Goal: Communication & Community: Participate in discussion

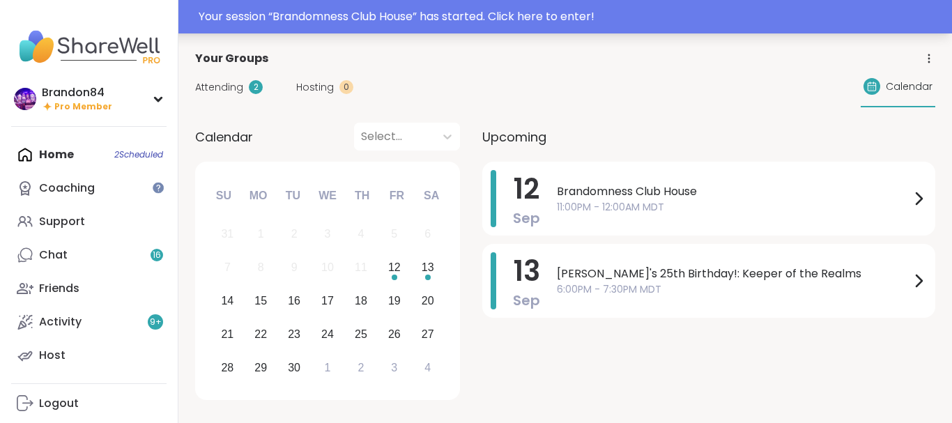
click at [841, 14] on div "Your session “ Brandomness Club House ” has started. Click here to enter!" at bounding box center [571, 16] width 745 height 17
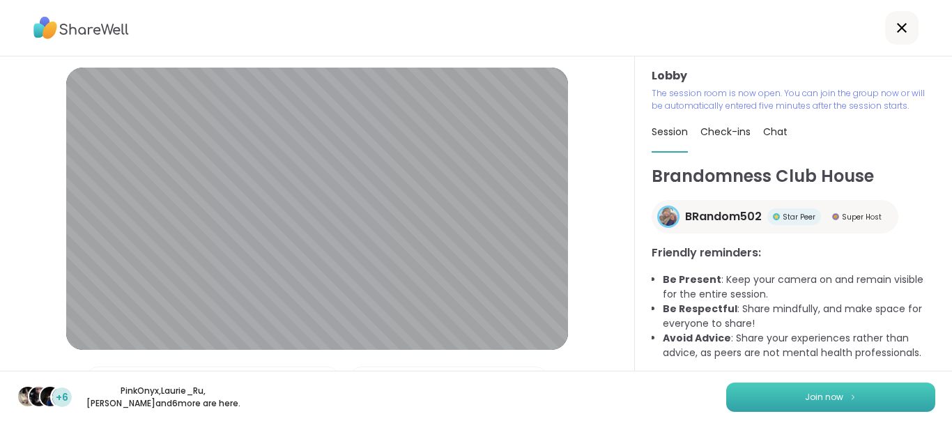
click at [789, 396] on button "Join now" at bounding box center [831, 397] width 209 height 29
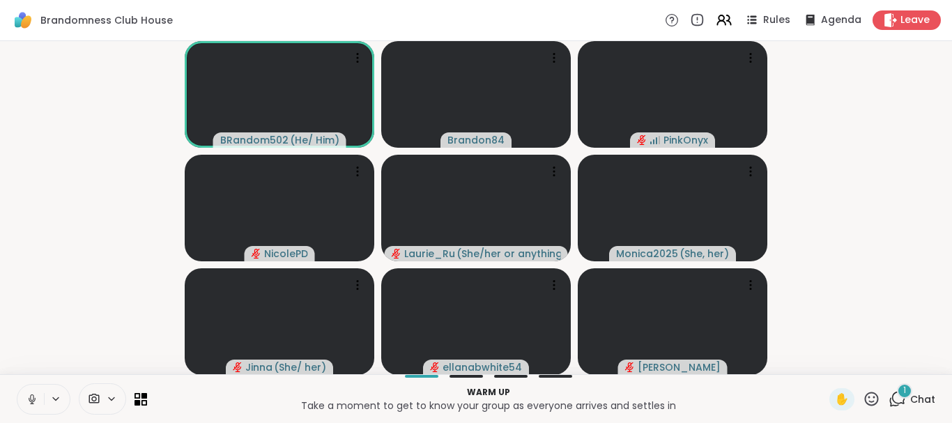
click at [29, 399] on icon at bounding box center [32, 399] width 7 height 4
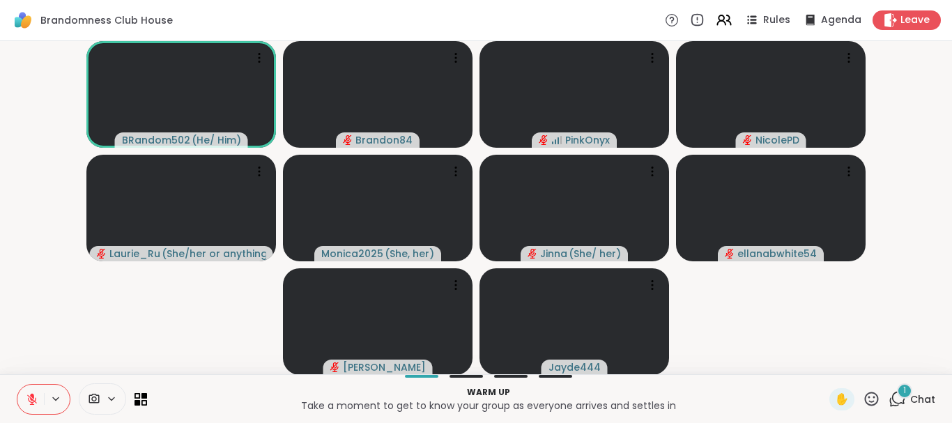
click at [897, 406] on icon at bounding box center [897, 398] width 17 height 17
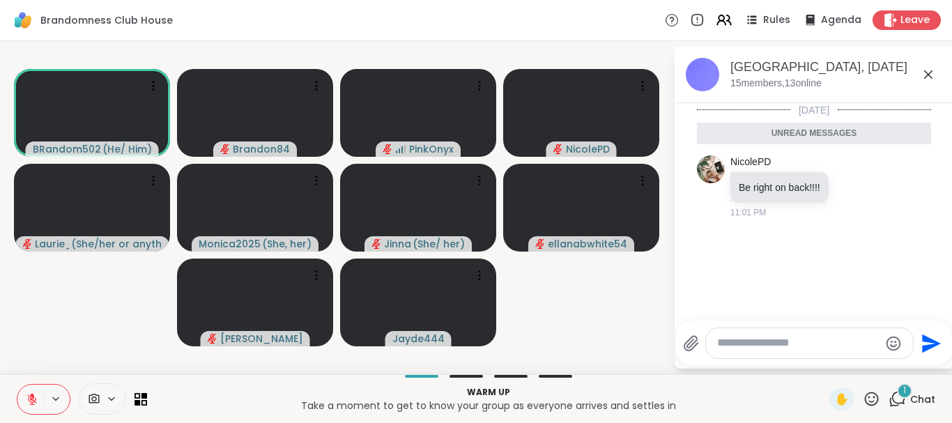
click at [897, 406] on icon at bounding box center [897, 398] width 17 height 17
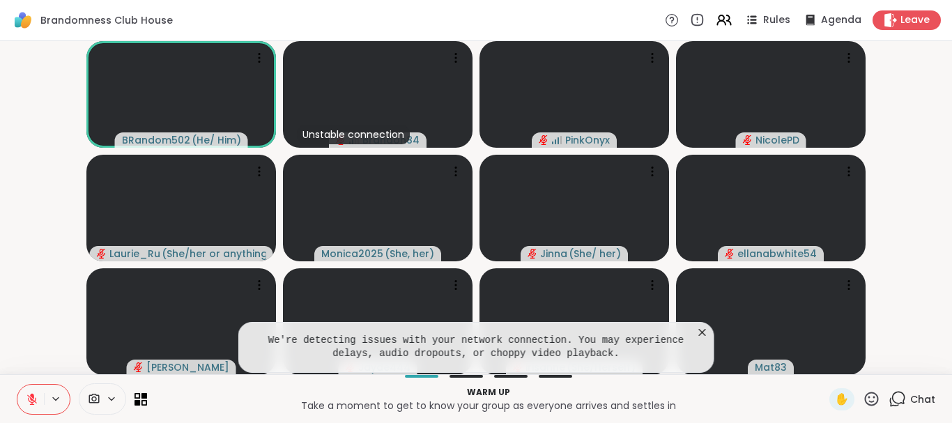
click at [703, 328] on icon at bounding box center [703, 333] width 14 height 14
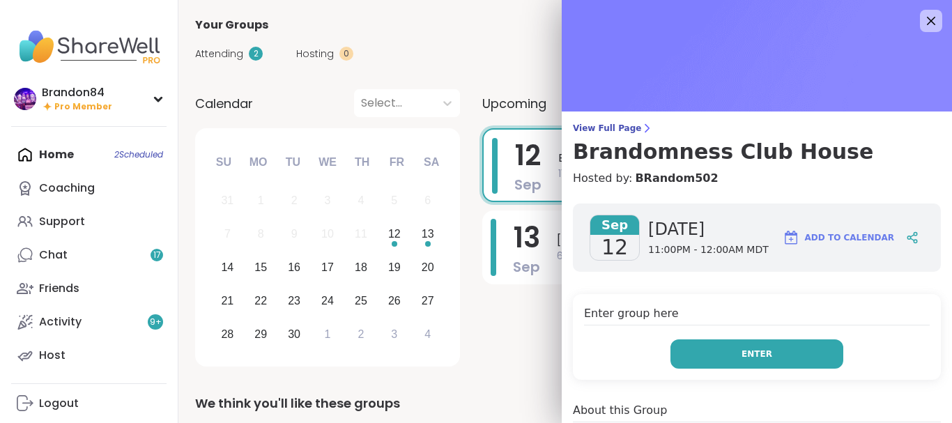
click at [777, 346] on button "Enter" at bounding box center [757, 354] width 173 height 29
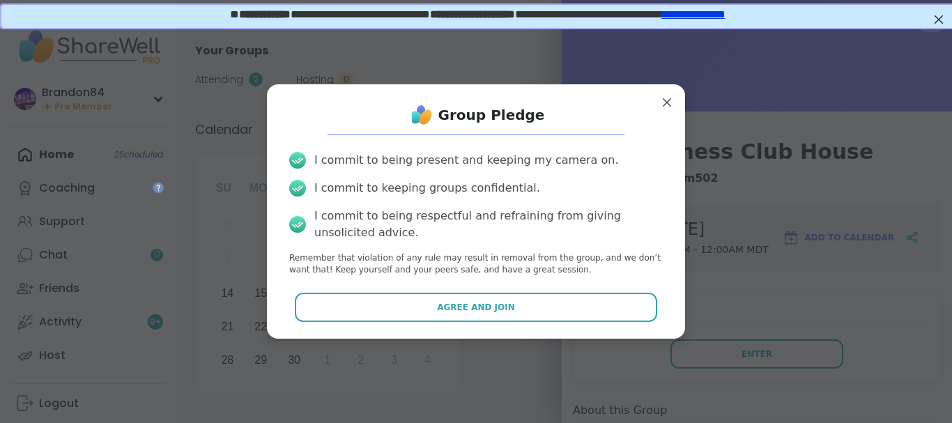
click at [559, 324] on div "Group Pledge I commit to being present and keeping my camera on. I commit to ke…" at bounding box center [476, 211] width 396 height 231
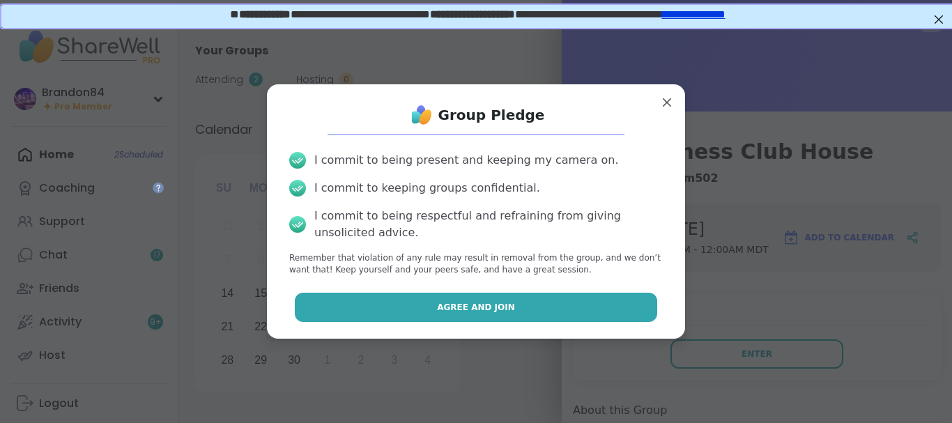
click at [560, 317] on button "Agree and Join" at bounding box center [476, 307] width 363 height 29
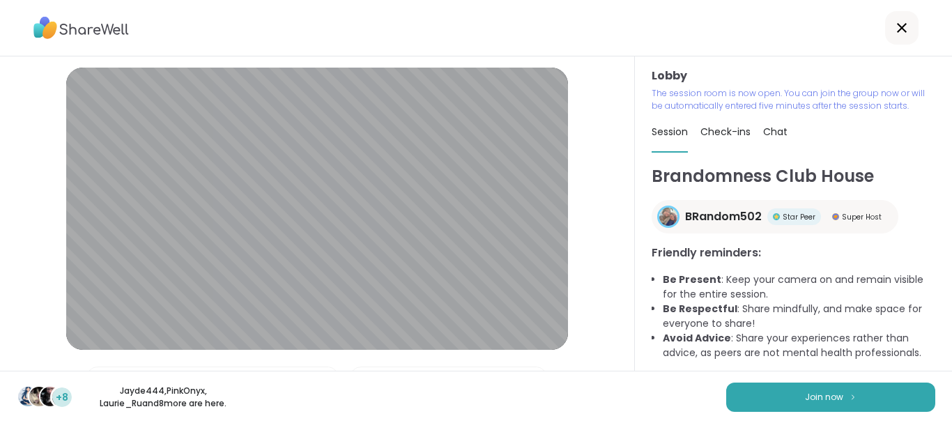
click at [778, 412] on div "+8 Jayde444 , PinkOnyx , Laurie_Ru and 8 more are here. Join now" at bounding box center [476, 397] width 952 height 52
click at [778, 408] on div "+8 Jayde444 , PinkOnyx , Laurie_Ru and 8 more are here. Join now" at bounding box center [476, 397] width 952 height 52
click at [778, 408] on button "Join now" at bounding box center [831, 397] width 209 height 29
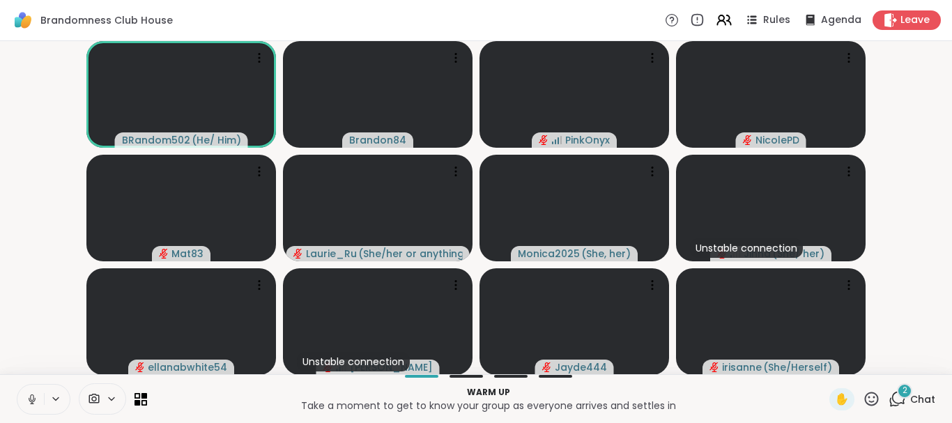
click at [29, 397] on icon at bounding box center [32, 399] width 13 height 13
click at [910, 413] on div "Warm up Take a moment to get to know your group as everyone arrives and settles…" at bounding box center [476, 398] width 952 height 49
click at [903, 400] on icon at bounding box center [897, 398] width 17 height 17
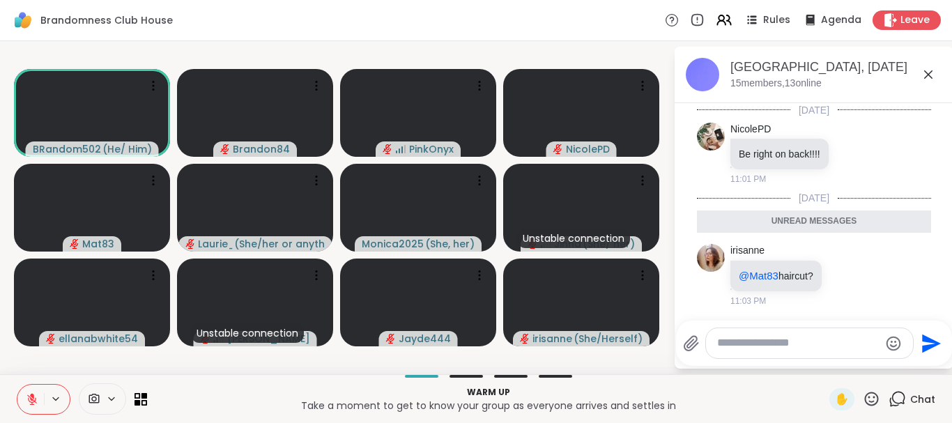
scroll to position [89, 0]
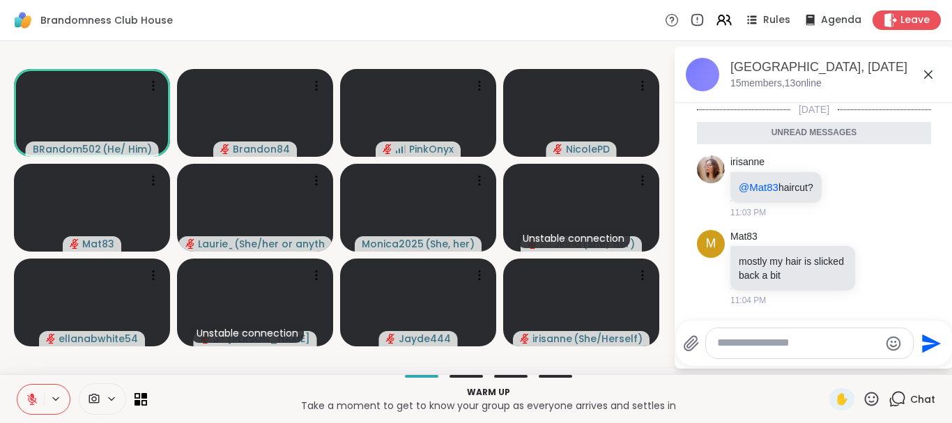
click at [903, 400] on icon at bounding box center [897, 398] width 17 height 17
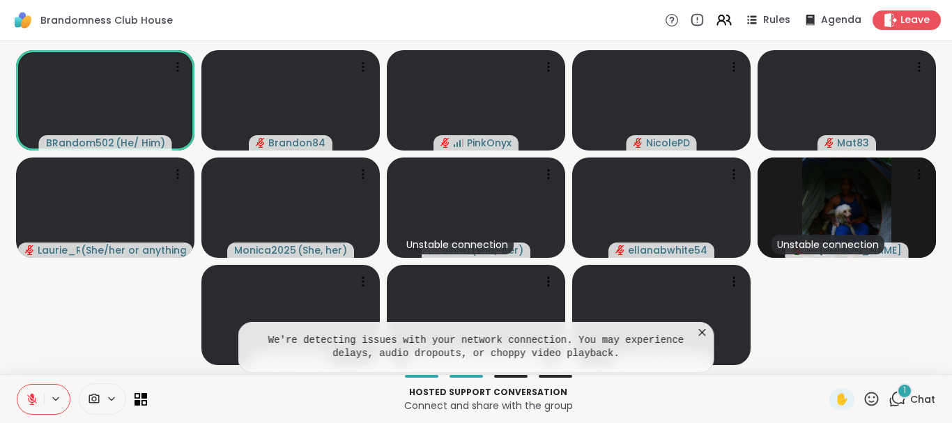
click at [703, 332] on icon at bounding box center [702, 332] width 7 height 7
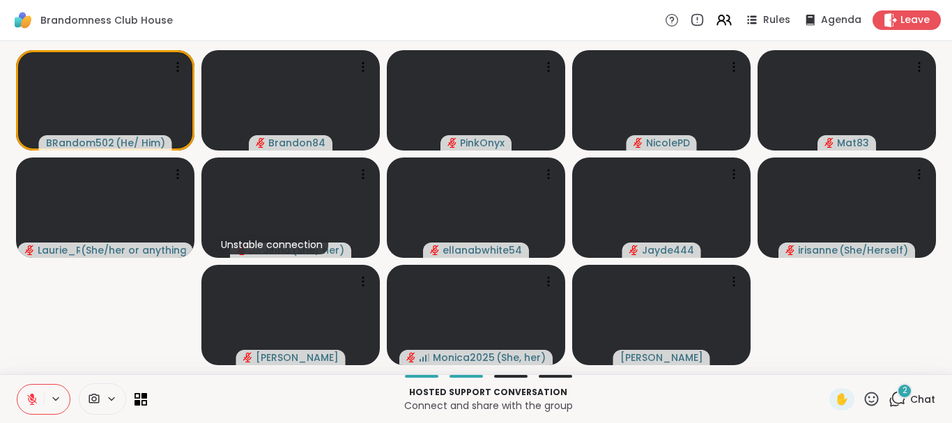
click at [901, 397] on icon at bounding box center [897, 398] width 17 height 17
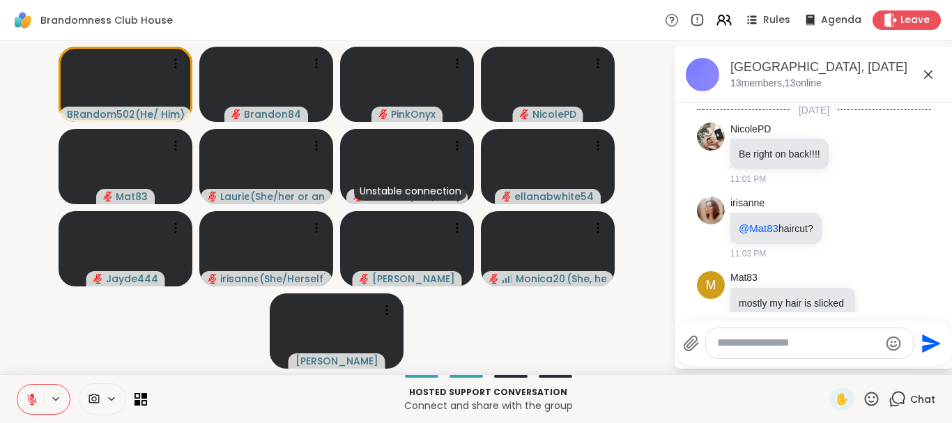
scroll to position [252, 0]
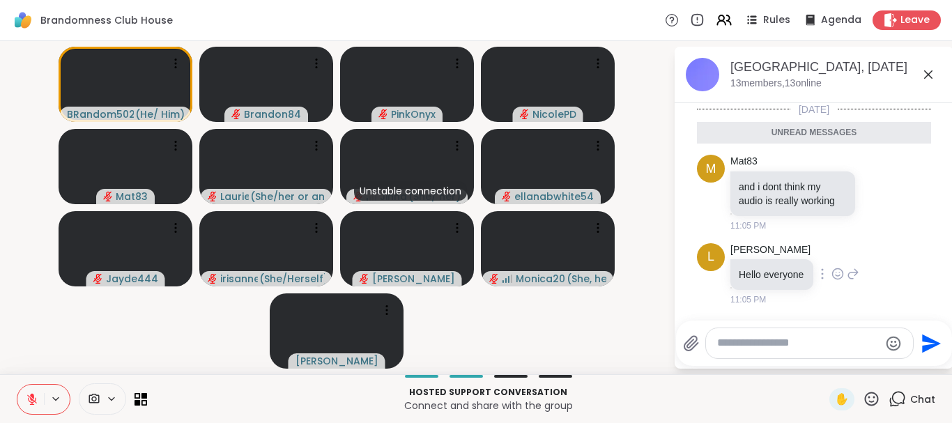
click at [854, 274] on icon at bounding box center [854, 274] width 10 height 10
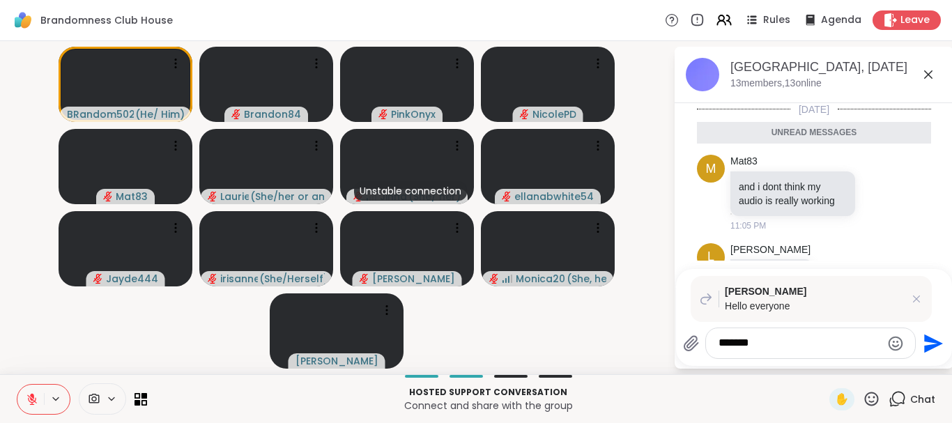
type textarea "********"
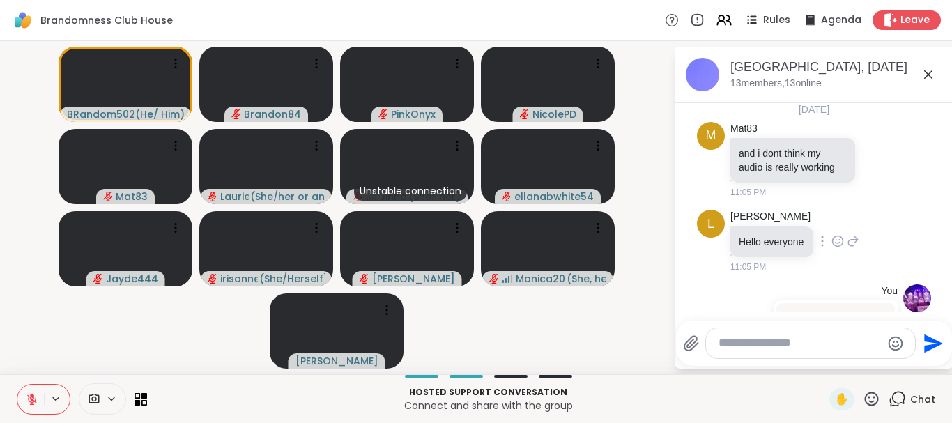
scroll to position [340, 0]
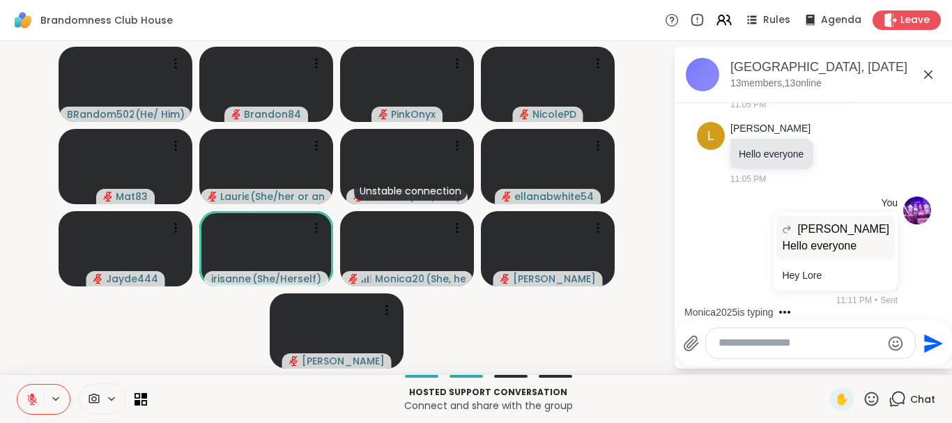
click at [871, 394] on icon at bounding box center [871, 398] width 17 height 17
click at [824, 365] on span "❤️" at bounding box center [831, 362] width 14 height 17
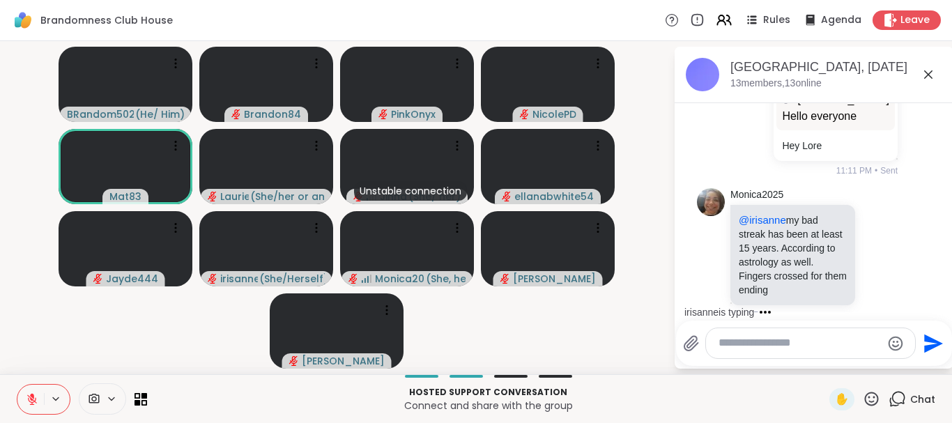
scroll to position [729, 0]
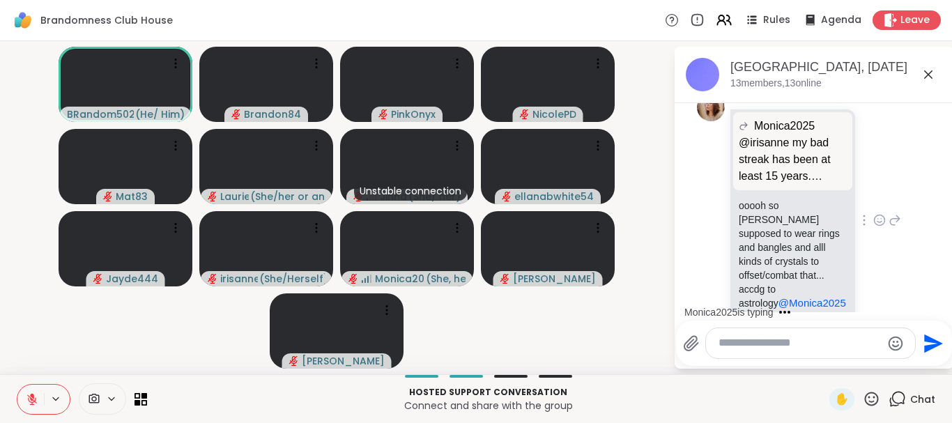
click at [901, 254] on div "irisanne Monica2025 @irisanne my bad streak has been at least 15 years. Accordi…" at bounding box center [816, 221] width 171 height 256
click at [32, 390] on button at bounding box center [30, 399] width 26 height 29
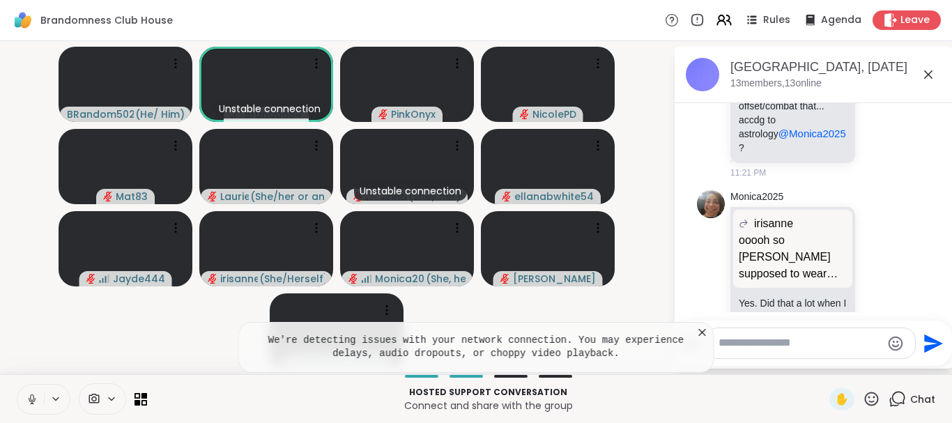
scroll to position [987, 0]
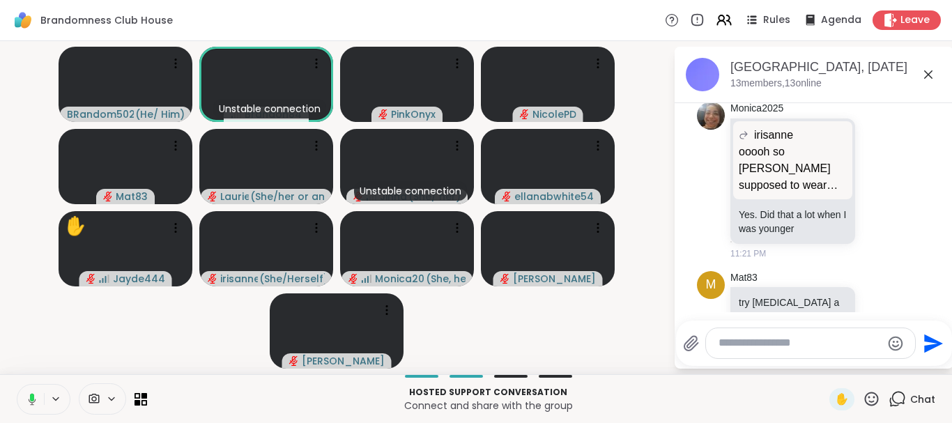
click at [31, 398] on icon at bounding box center [32, 397] width 4 height 8
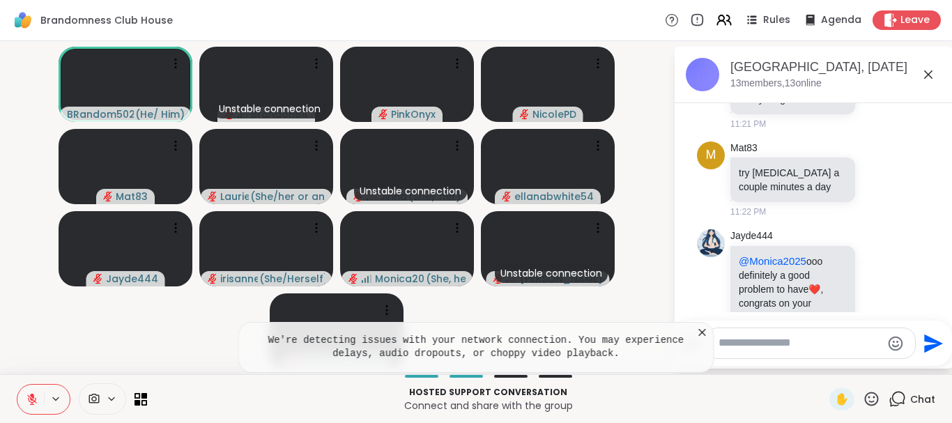
scroll to position [1286, 0]
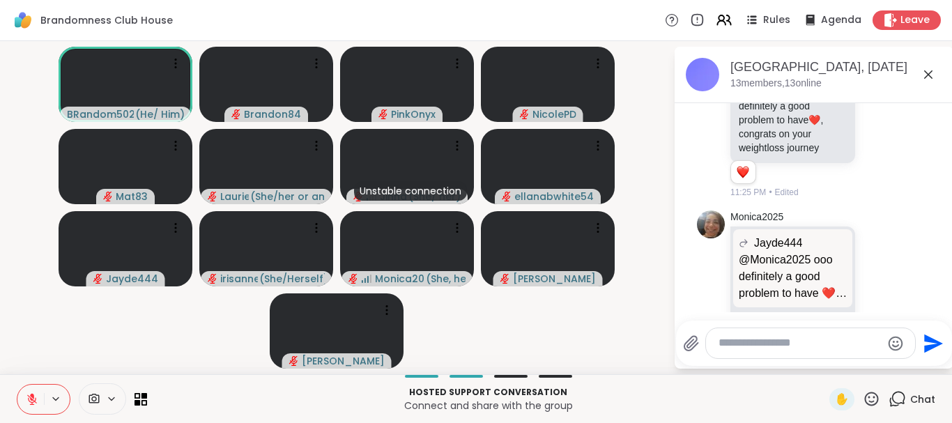
drag, startPoint x: 945, startPoint y: 248, endPoint x: 909, endPoint y: 252, distance: 35.8
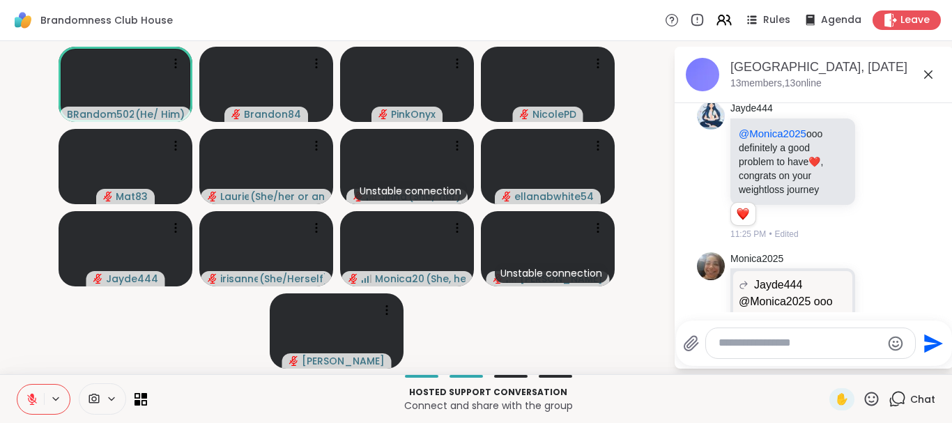
scroll to position [1154, 0]
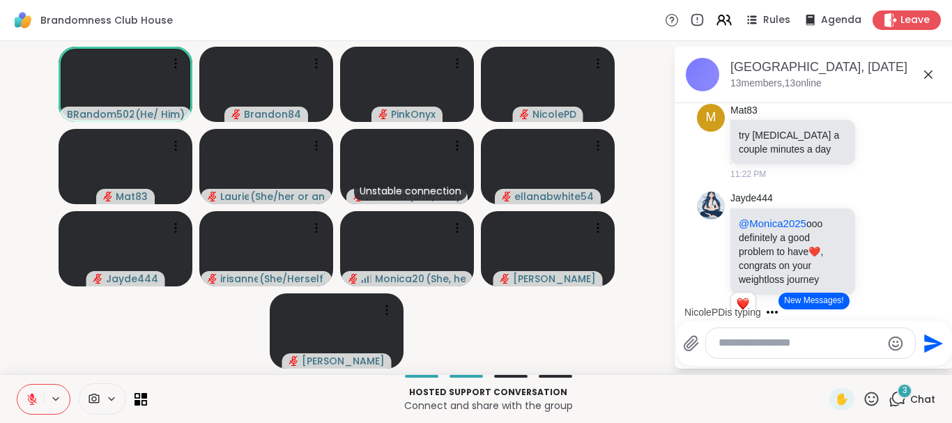
click at [828, 301] on button "New Messages!" at bounding box center [814, 301] width 70 height 17
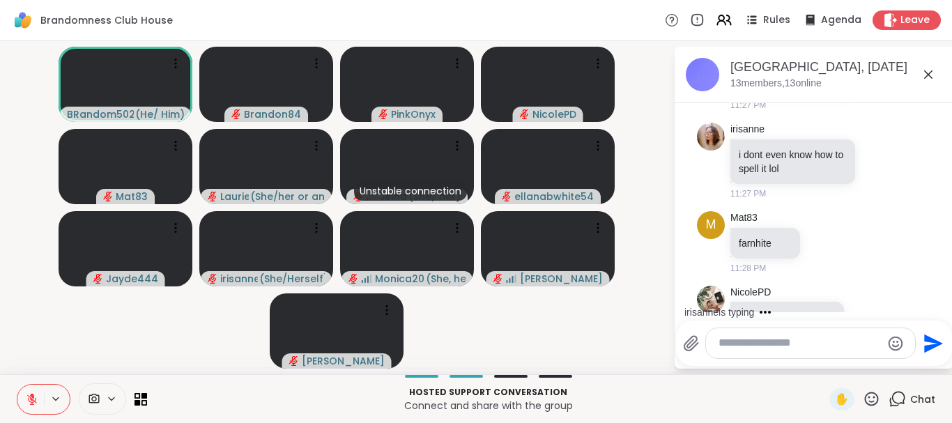
scroll to position [1831, 0]
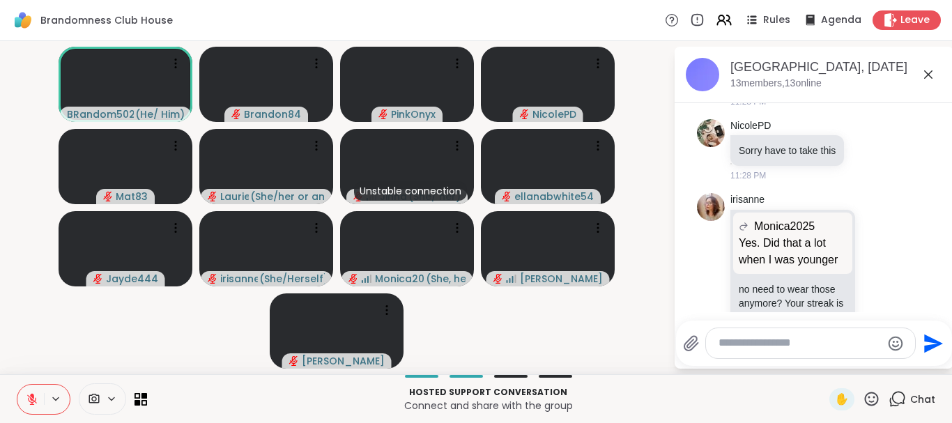
click at [30, 408] on button at bounding box center [30, 399] width 26 height 29
click at [843, 394] on span "✋" at bounding box center [842, 399] width 14 height 17
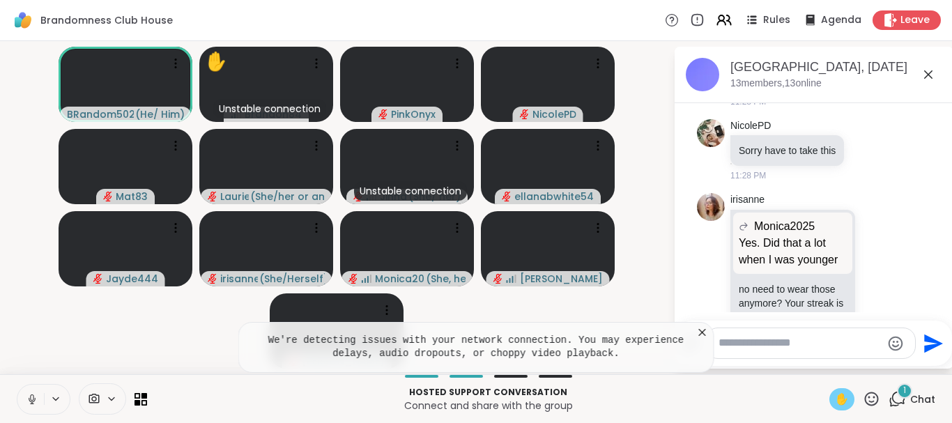
scroll to position [1984, 0]
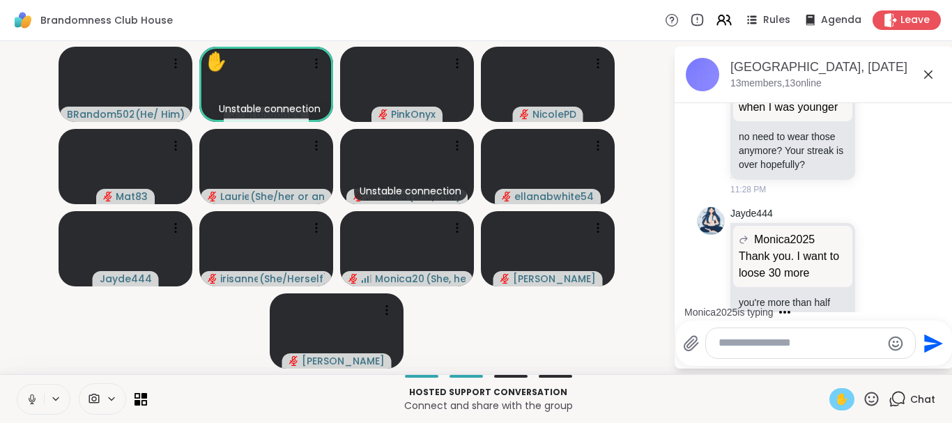
click at [843, 398] on span "✋" at bounding box center [842, 399] width 14 height 17
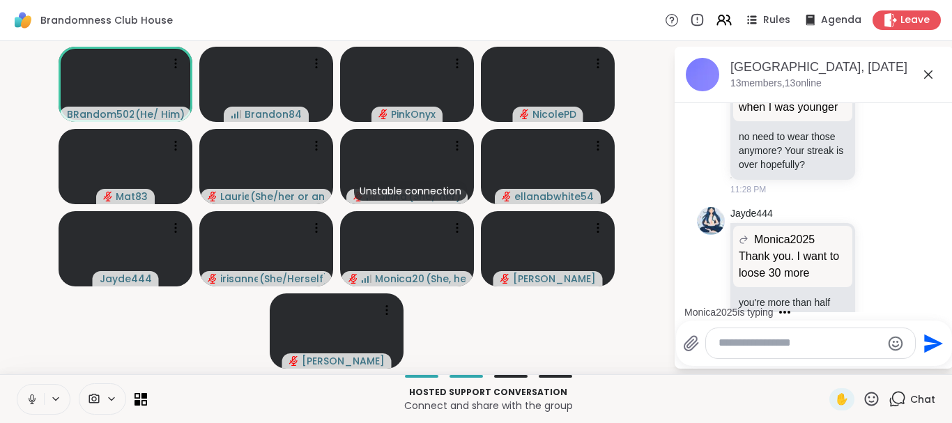
click at [28, 400] on icon at bounding box center [32, 399] width 13 height 13
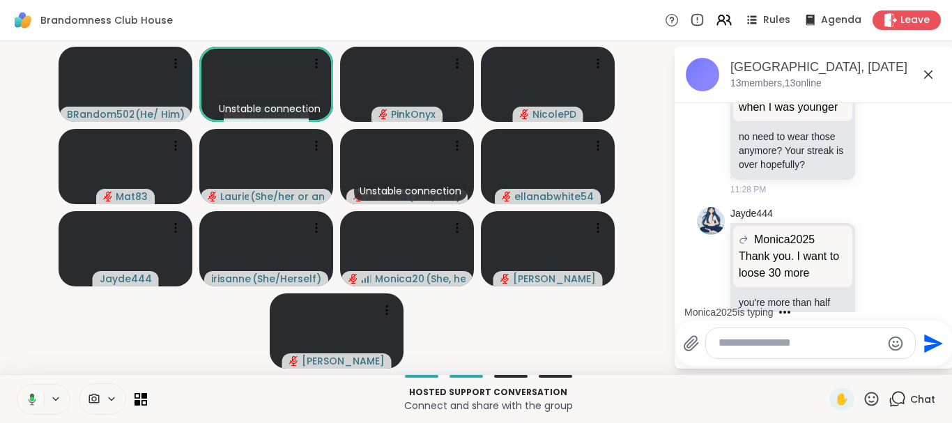
click at [28, 400] on icon at bounding box center [30, 399] width 13 height 13
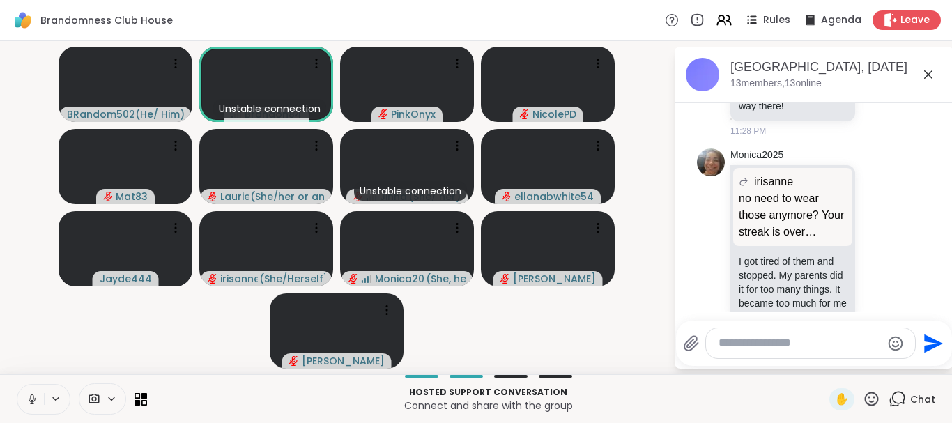
click at [17, 385] on button at bounding box center [30, 399] width 26 height 29
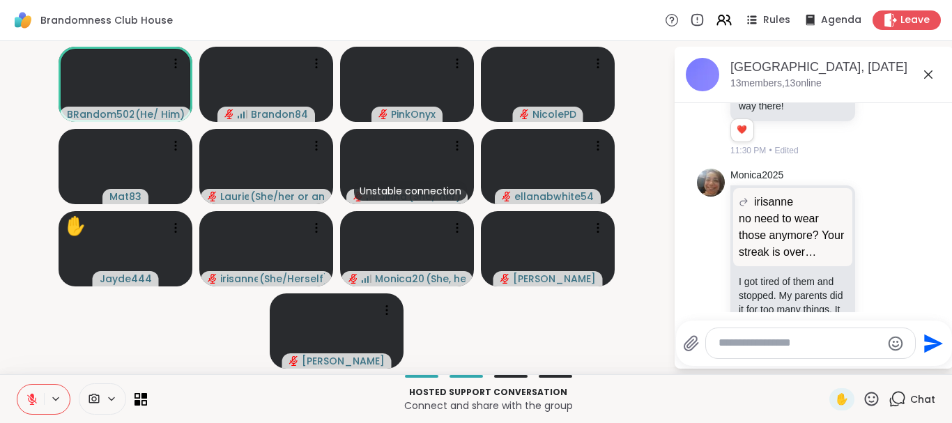
scroll to position [2214, 0]
